Goal: Transaction & Acquisition: Obtain resource

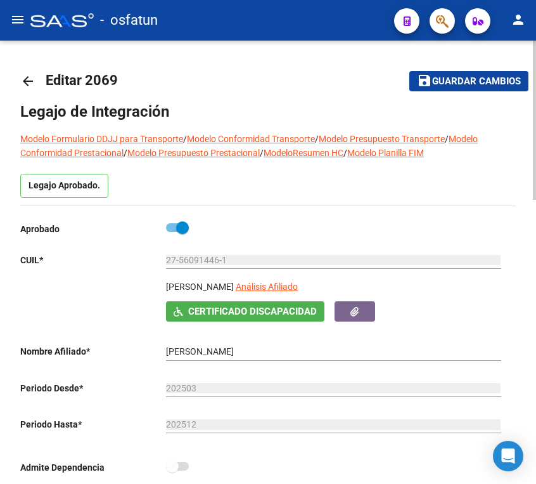
click at [23, 81] on mat-icon "arrow_back" at bounding box center [27, 81] width 15 height 15
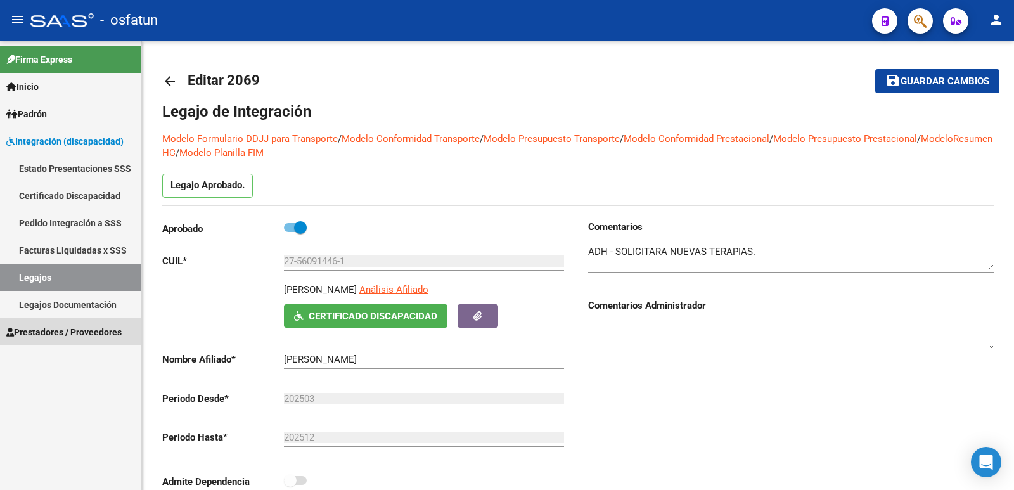
click at [98, 331] on span "Prestadores / Proveedores" at bounding box center [63, 332] width 115 height 14
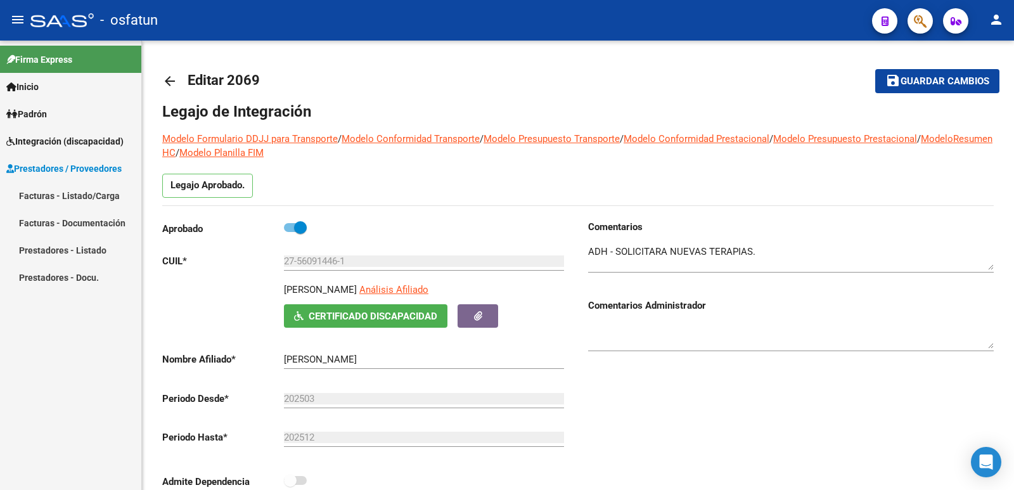
click at [96, 250] on link "Prestadores - Listado" at bounding box center [70, 249] width 141 height 27
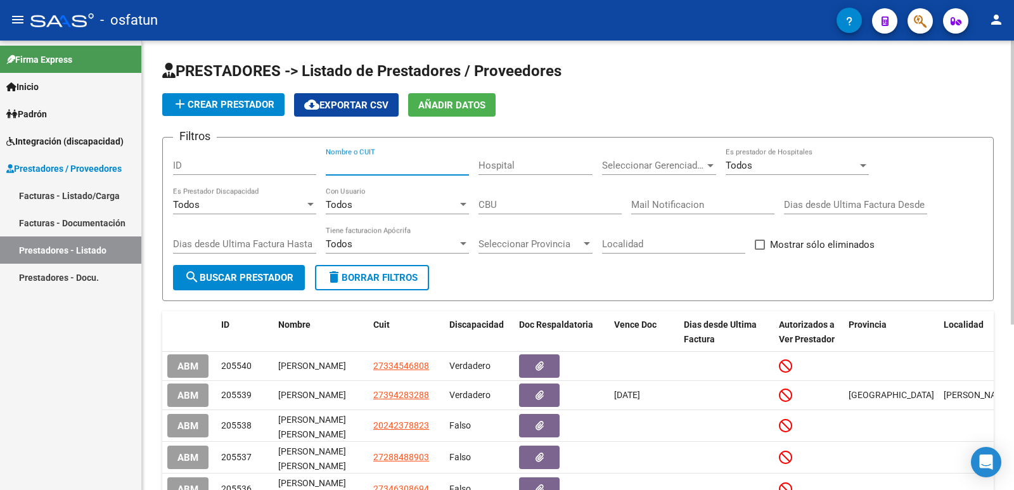
click at [403, 164] on input "Nombre o CUIT" at bounding box center [397, 165] width 143 height 11
paste input "GARCIA ALBA LUCIANA"
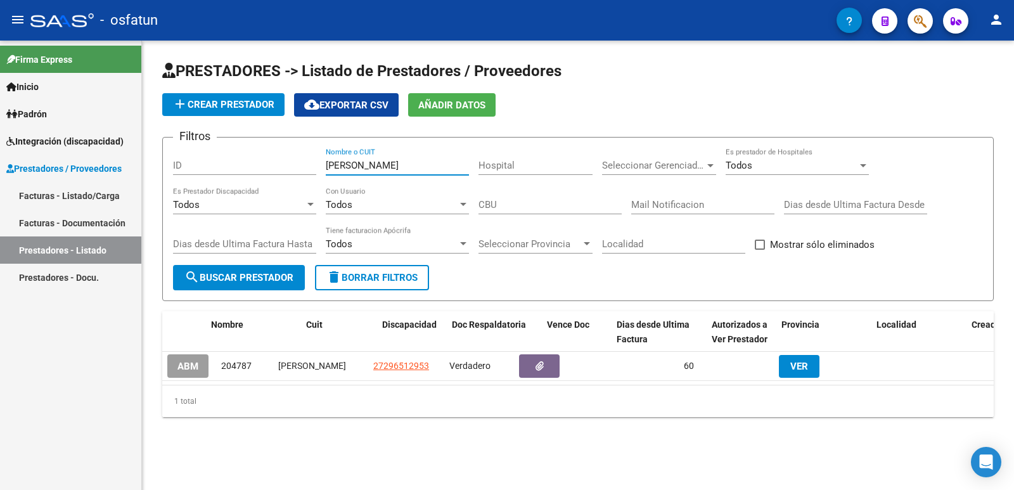
scroll to position [0, 110]
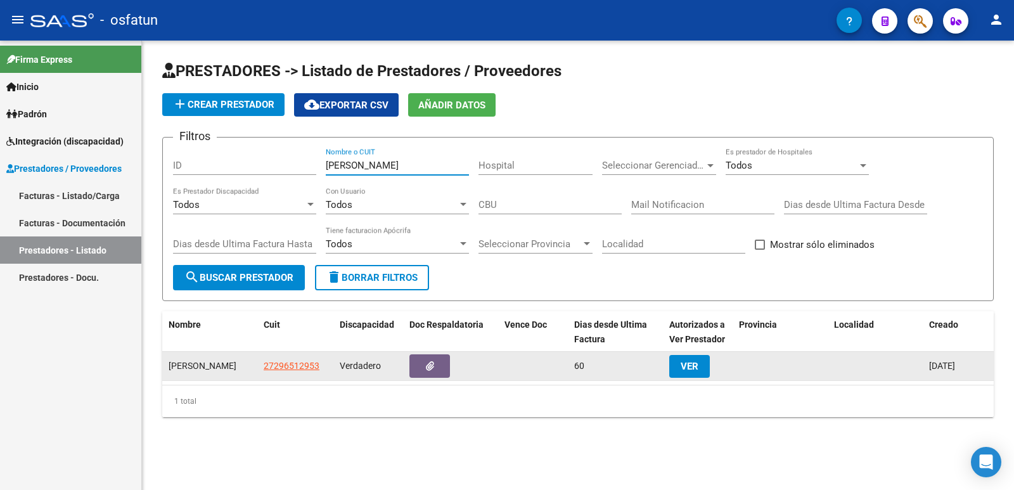
type input "GARCIA ALBA LUCIANA"
click at [536, 369] on span "VER" at bounding box center [690, 366] width 18 height 11
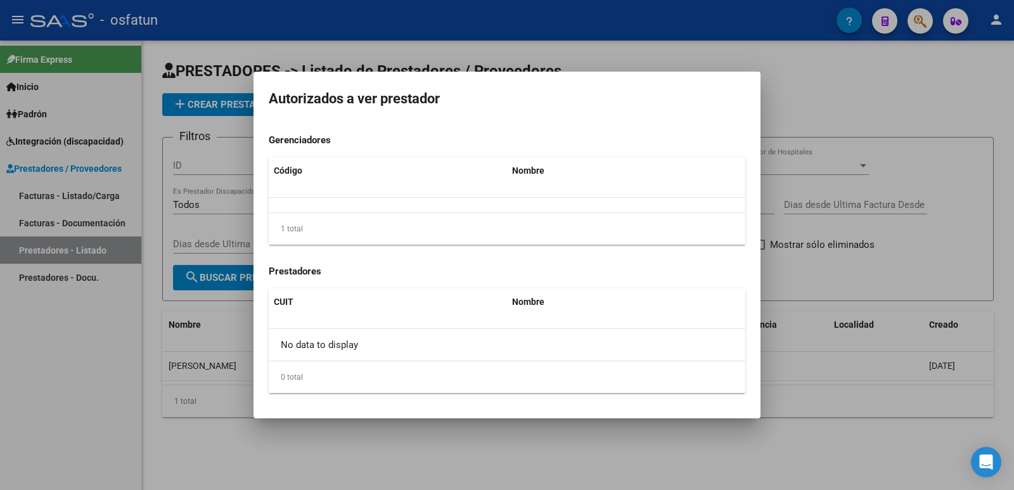
click at [496, 459] on div at bounding box center [507, 245] width 1014 height 490
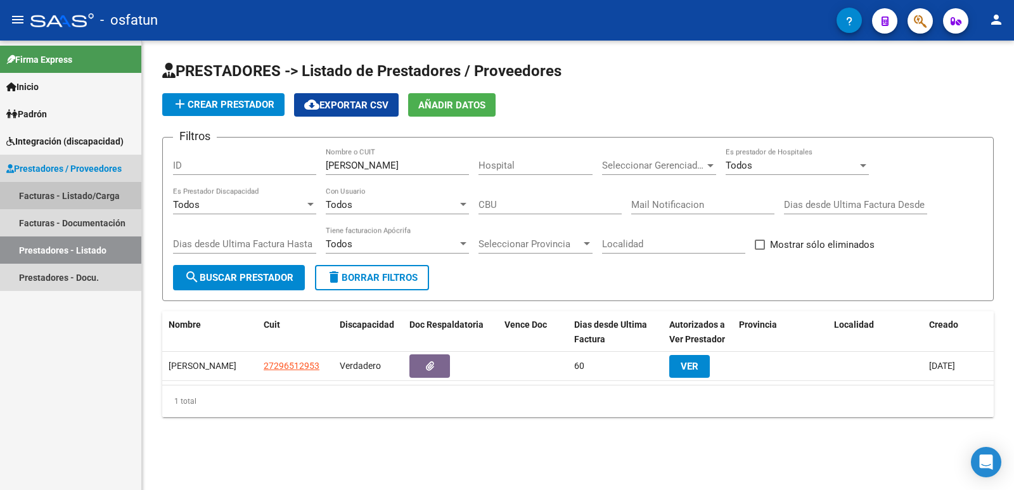
click at [65, 193] on link "Facturas - Listado/Carga" at bounding box center [70, 195] width 141 height 27
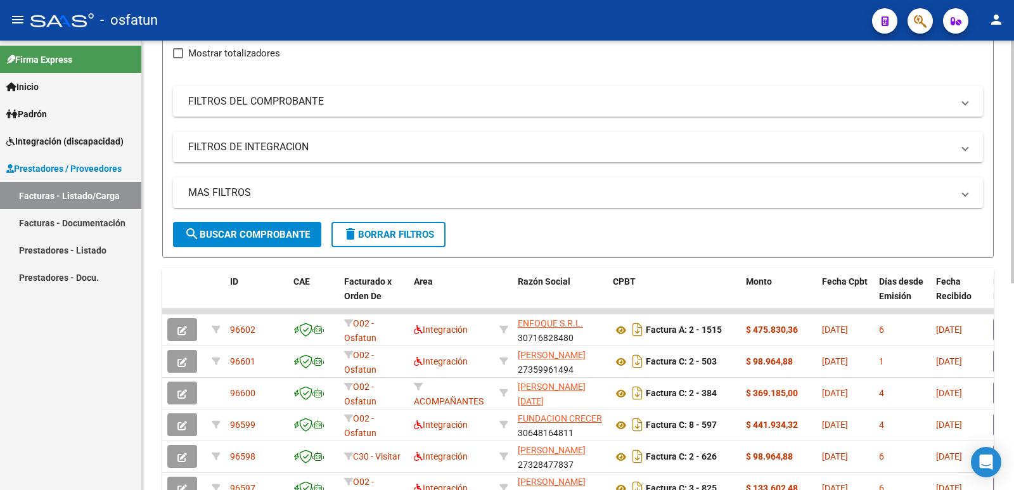
scroll to position [190, 0]
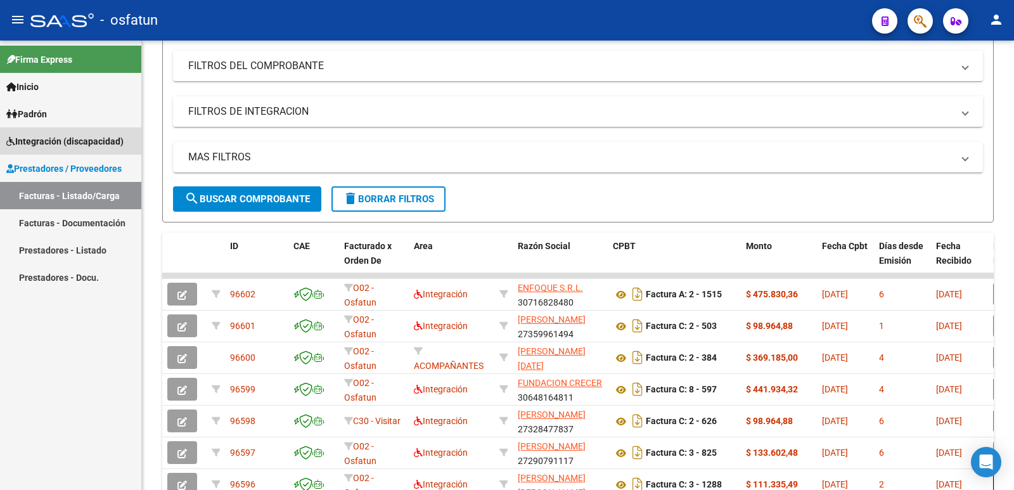
click at [48, 142] on span "Integración (discapacidad)" at bounding box center [64, 141] width 117 height 14
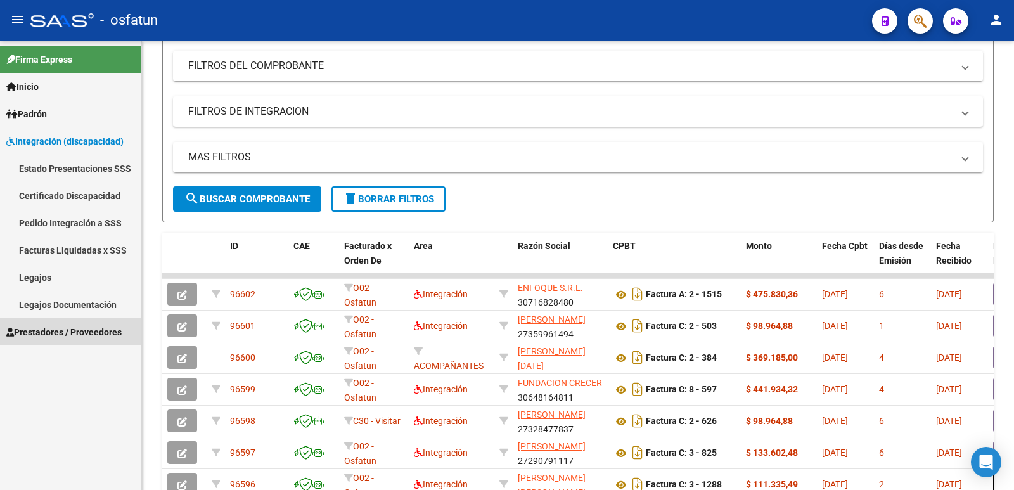
click at [49, 335] on span "Prestadores / Proveedores" at bounding box center [63, 332] width 115 height 14
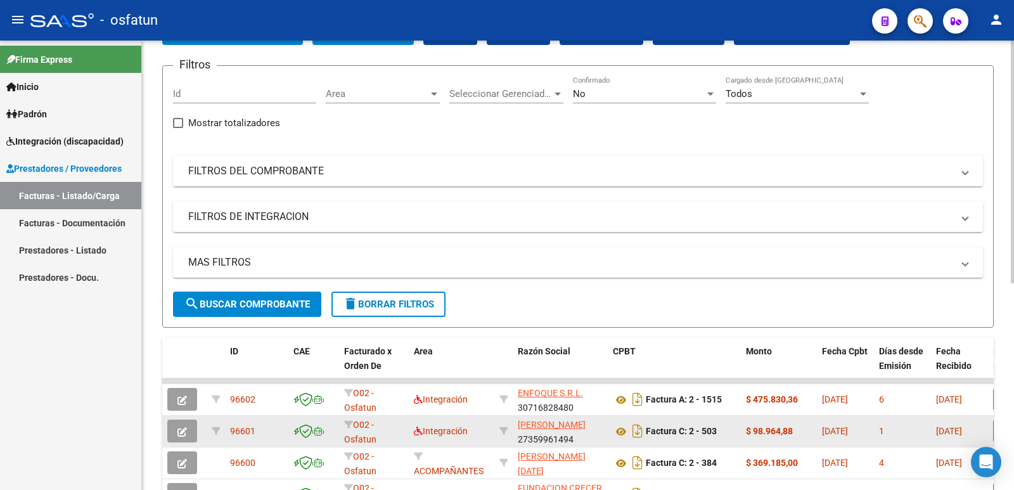
scroll to position [63, 0]
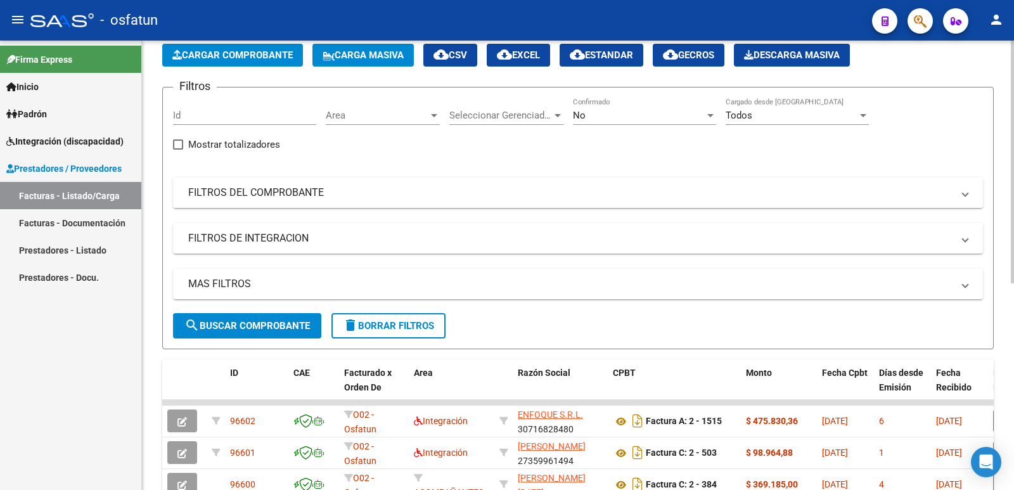
click at [536, 197] on mat-panel-title "FILTROS DEL COMPROBANTE" at bounding box center [570, 193] width 765 height 14
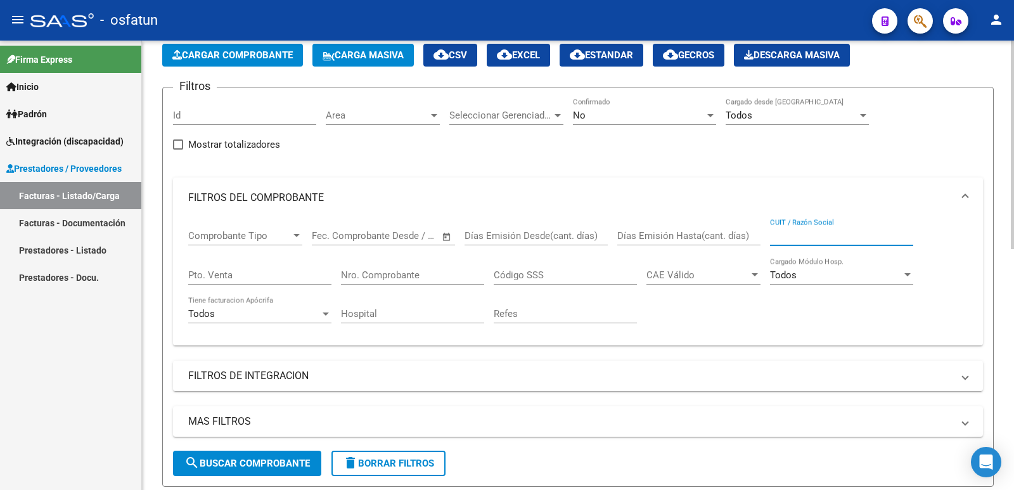
click at [536, 235] on input "CUIT / Razón Social" at bounding box center [841, 235] width 143 height 11
paste input "GARCIA ALBA LUCIANA"
type input "GARCIA ALBA LUCIANA"
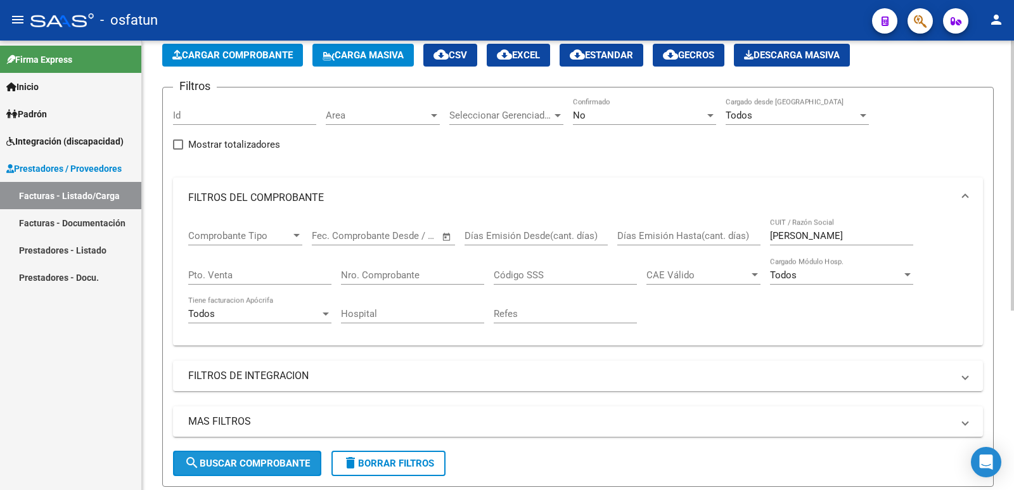
click at [231, 465] on span "search Buscar Comprobante" at bounding box center [248, 463] width 126 height 11
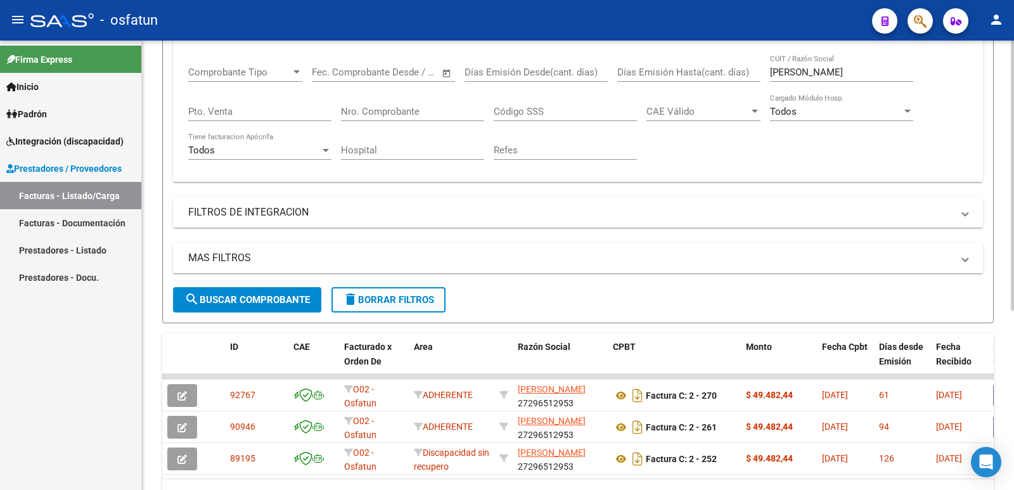
scroll to position [298, 0]
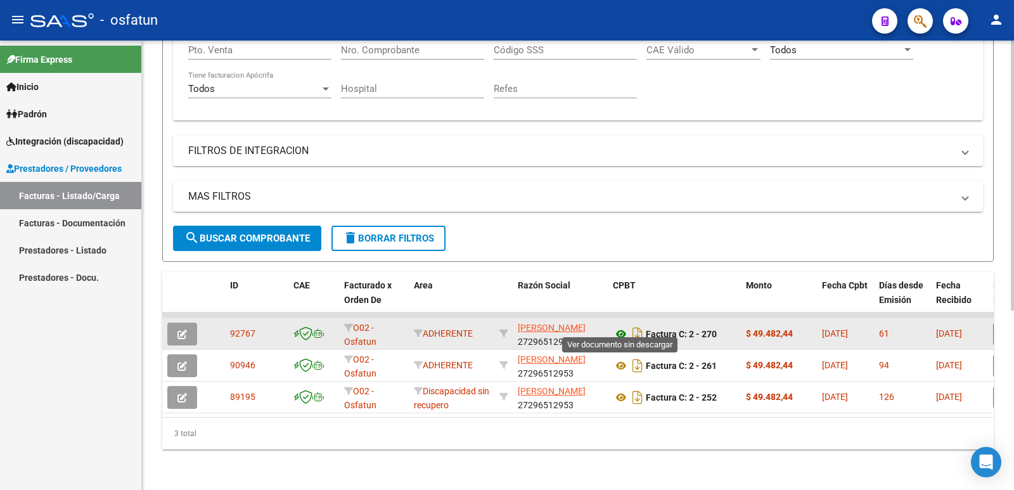
click at [536, 327] on icon at bounding box center [621, 334] width 16 height 15
